Goal: Information Seeking & Learning: Learn about a topic

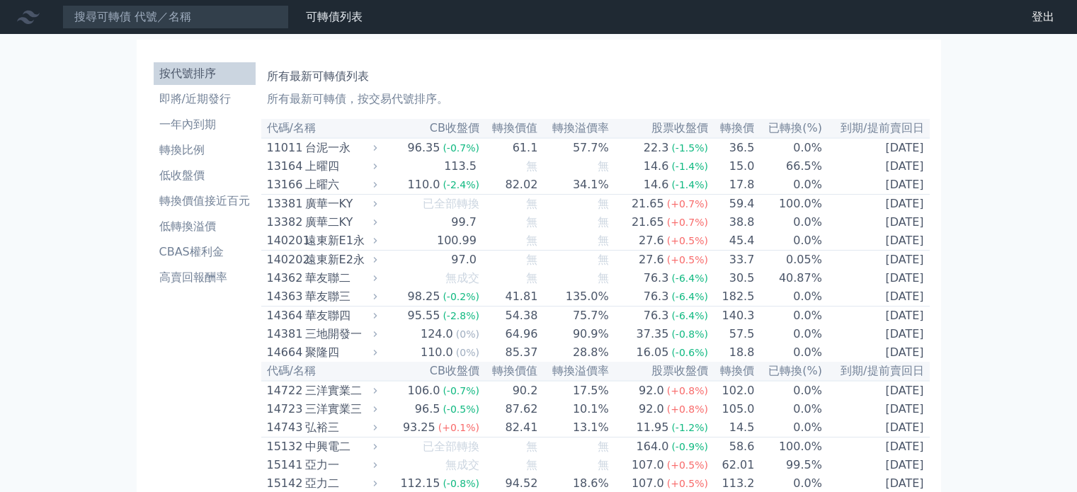
click at [200, 22] on input at bounding box center [175, 17] width 227 height 24
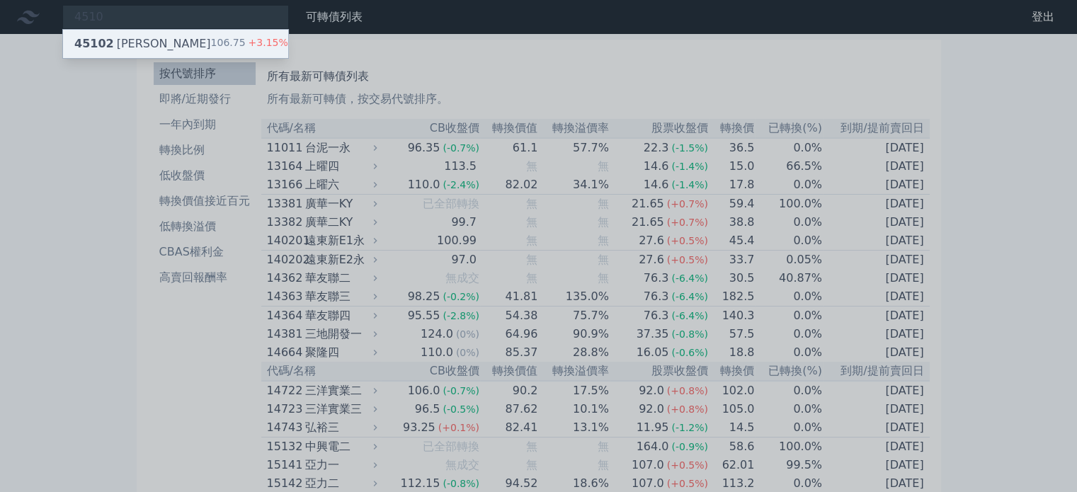
type input "4510"
click at [197, 42] on div "45102 高鋒二 106.75 +3.15%" at bounding box center [175, 44] width 225 height 28
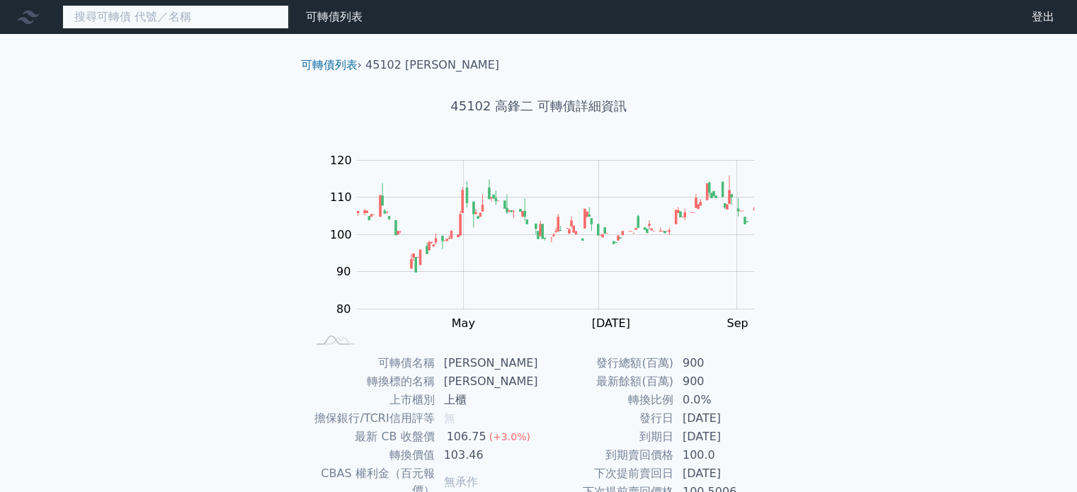
click at [193, 13] on input at bounding box center [175, 17] width 227 height 24
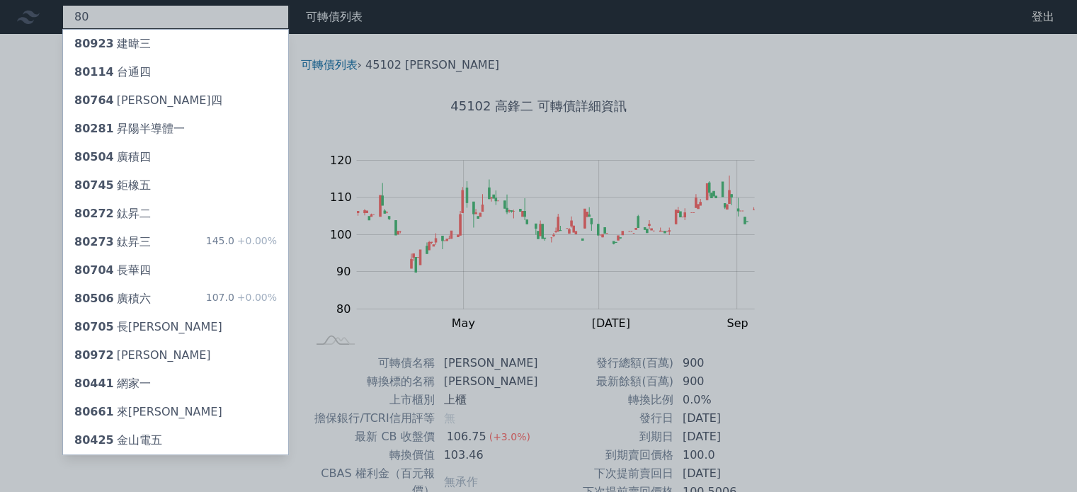
type input "8"
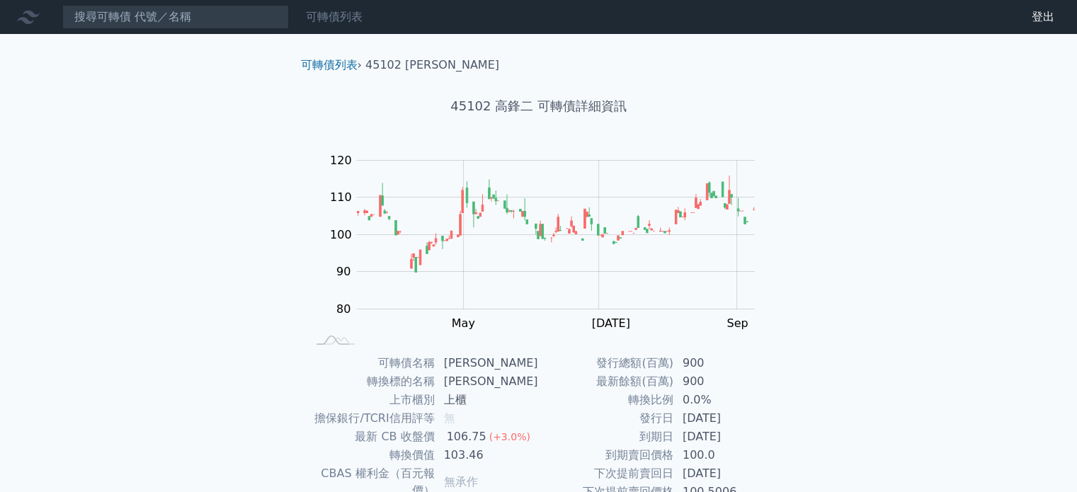
click at [324, 15] on link "可轉債列表" at bounding box center [334, 16] width 57 height 13
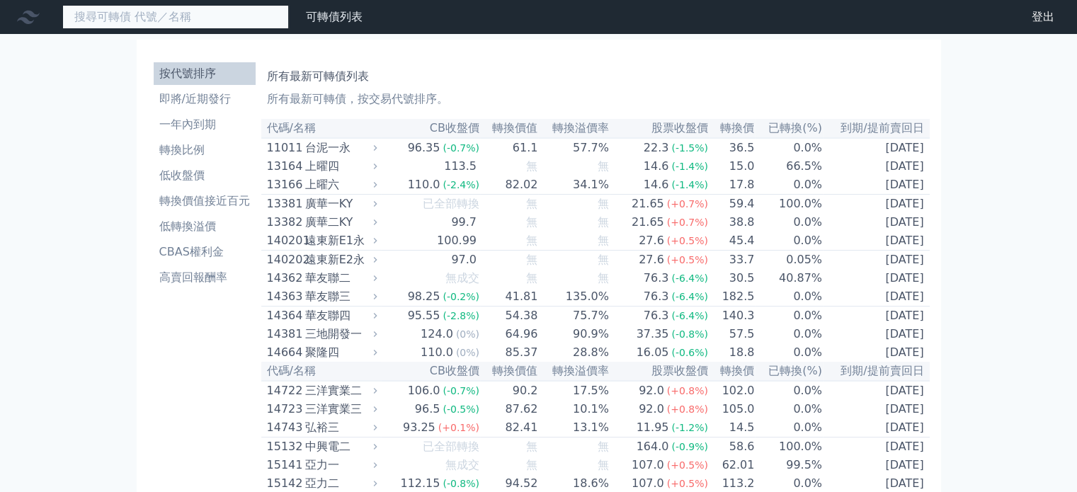
click at [100, 15] on input at bounding box center [175, 17] width 227 height 24
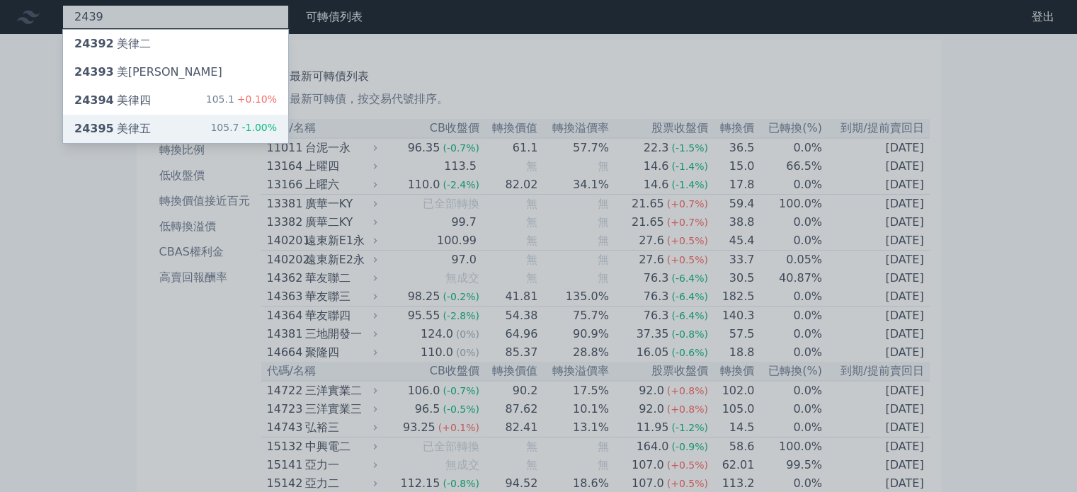
type input "2439"
click at [170, 118] on div "24395 美律五 105.7 -1.00%" at bounding box center [175, 129] width 225 height 28
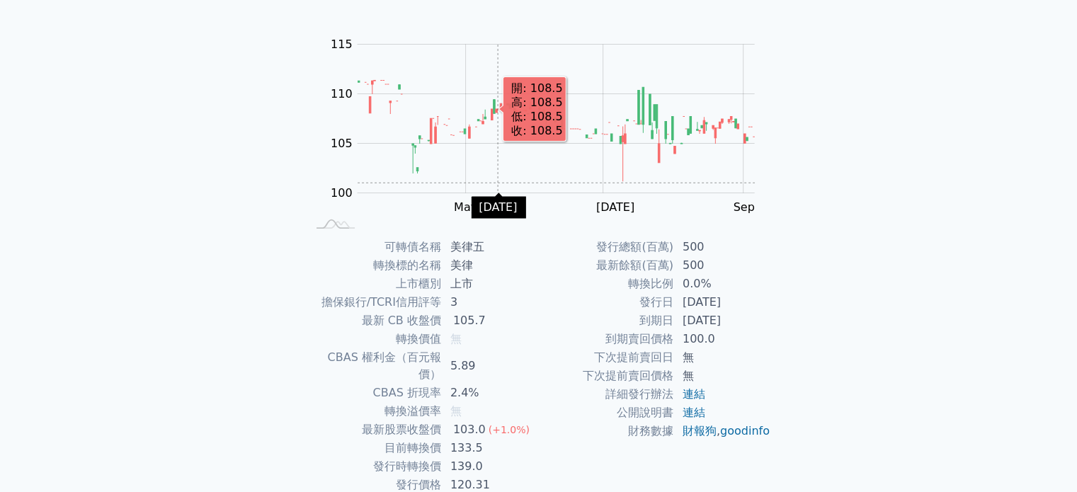
scroll to position [164, 0]
